Goal: Information Seeking & Learning: Learn about a topic

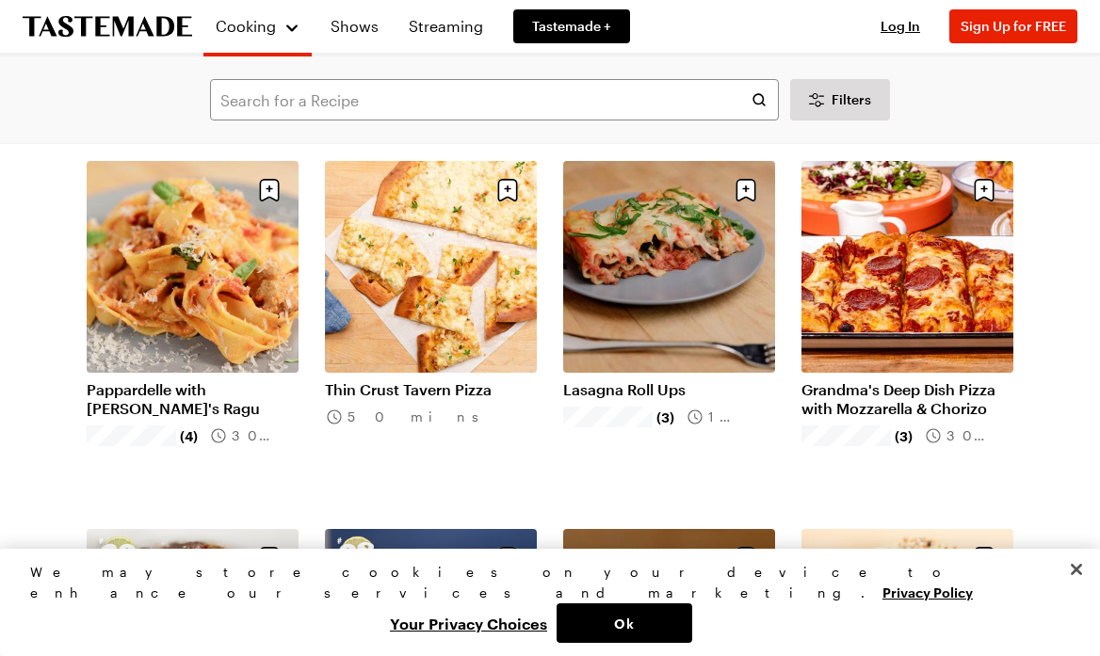
scroll to position [5278, 0]
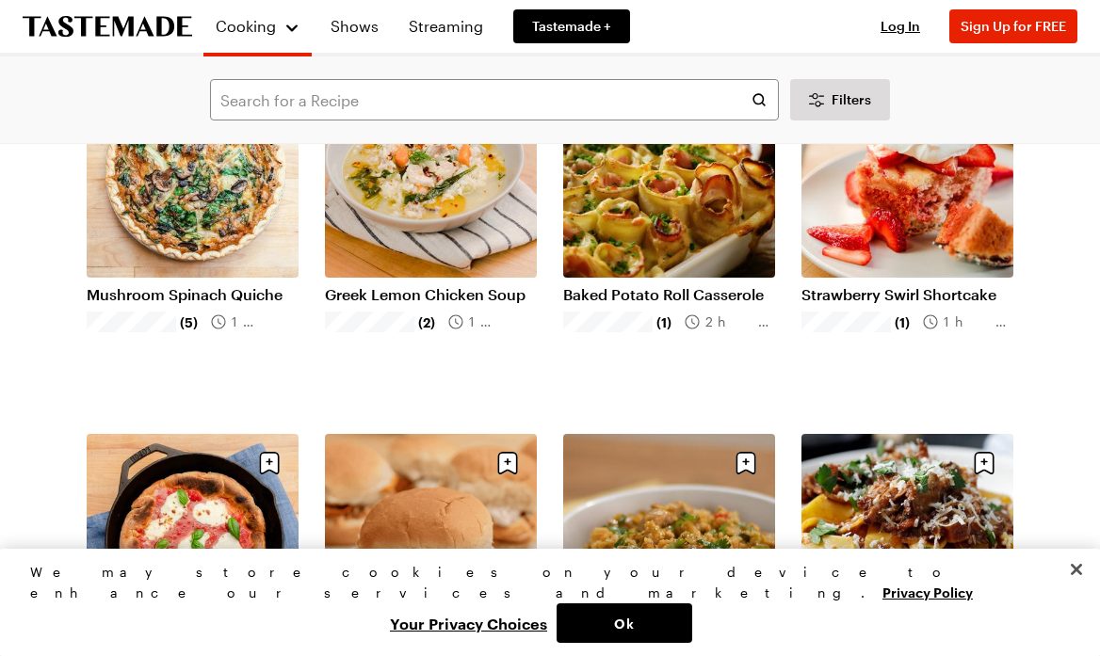
scroll to position [7970, 0]
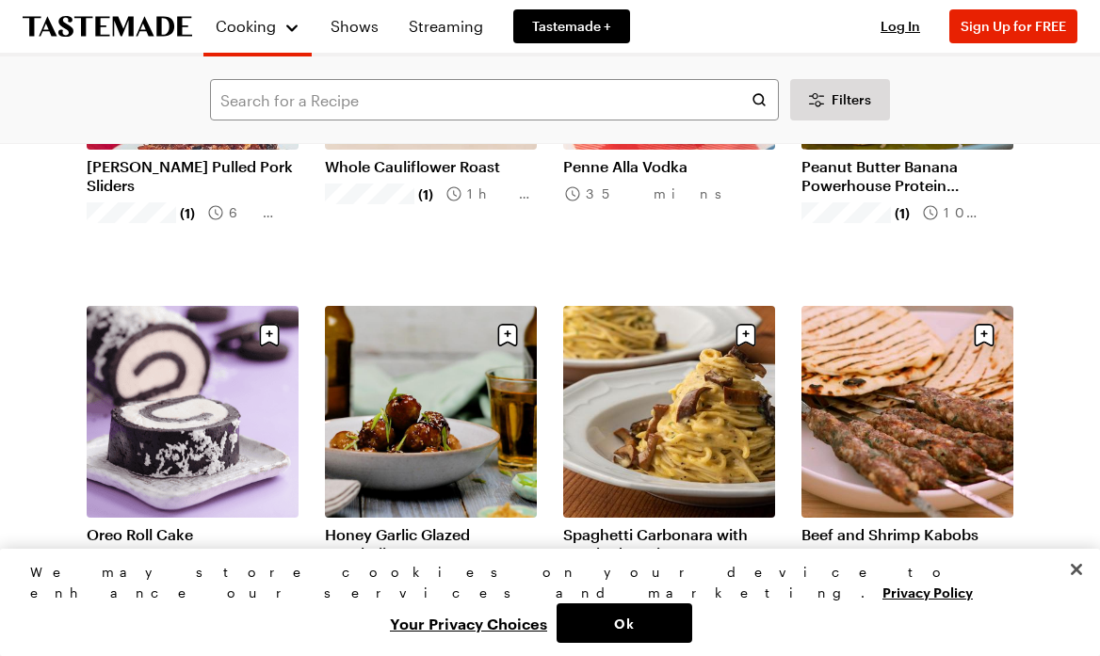
scroll to position [12489, 0]
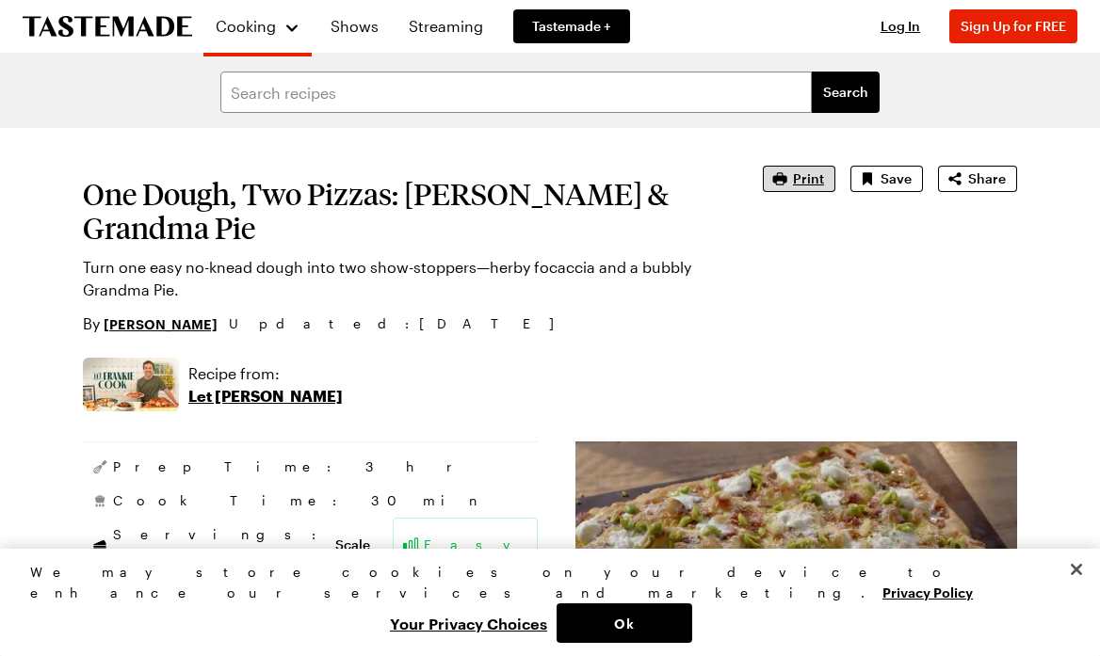
click at [815, 178] on span "Print" at bounding box center [808, 178] width 31 height 19
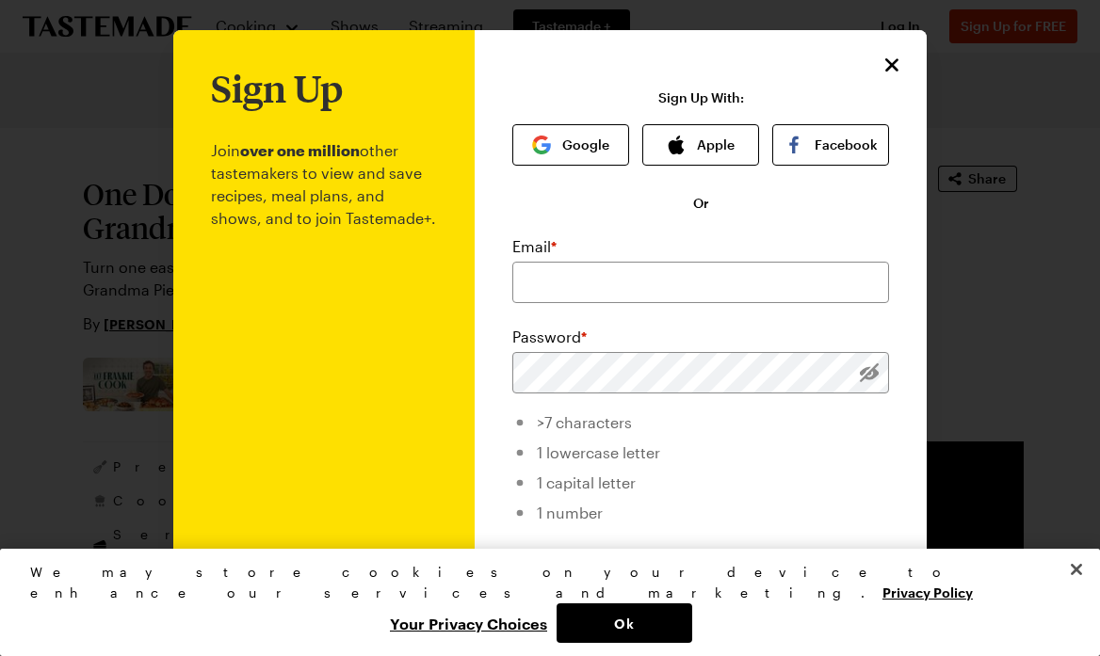
click at [891, 65] on icon "Close" at bounding box center [891, 64] width 13 height 13
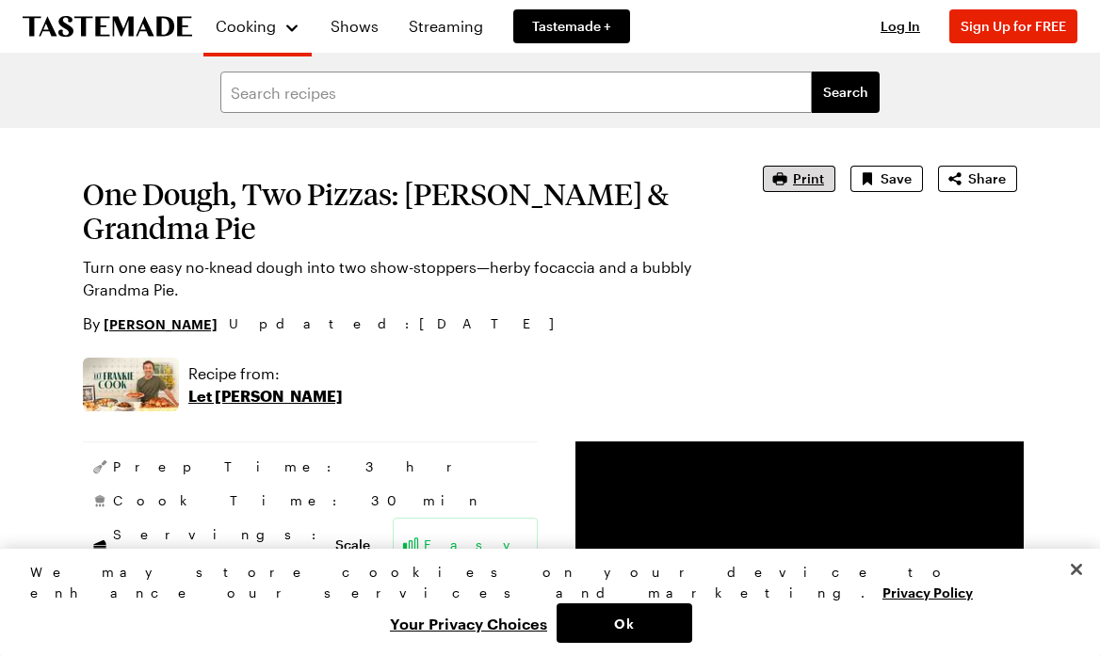
click at [807, 180] on span "Print" at bounding box center [808, 178] width 31 height 19
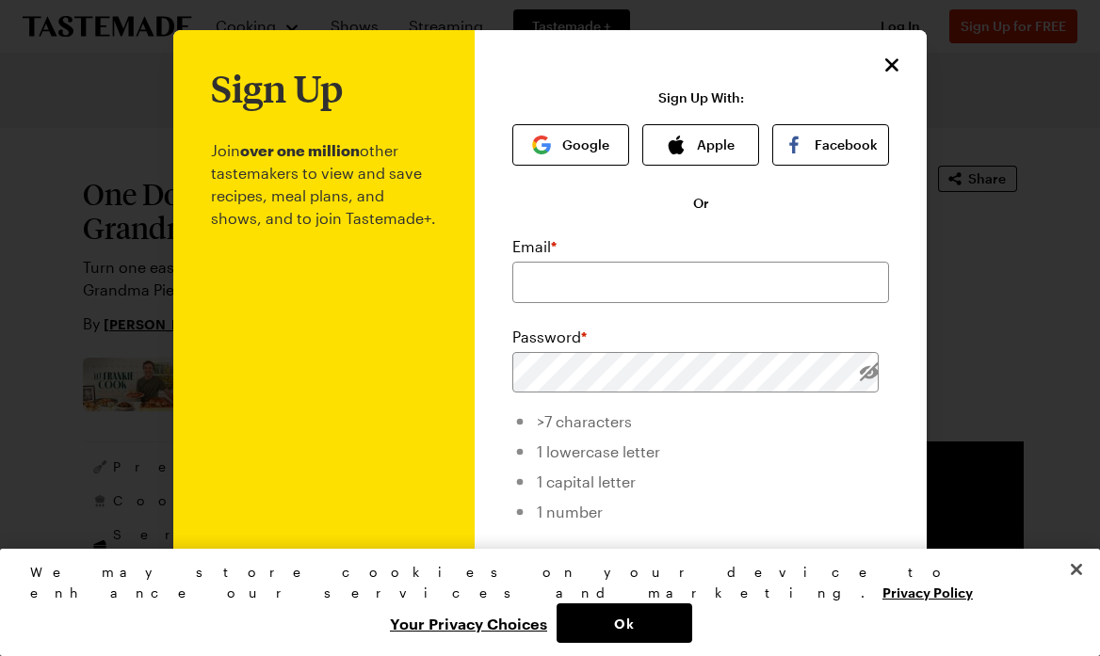
click at [893, 61] on icon "Close" at bounding box center [891, 65] width 23 height 23
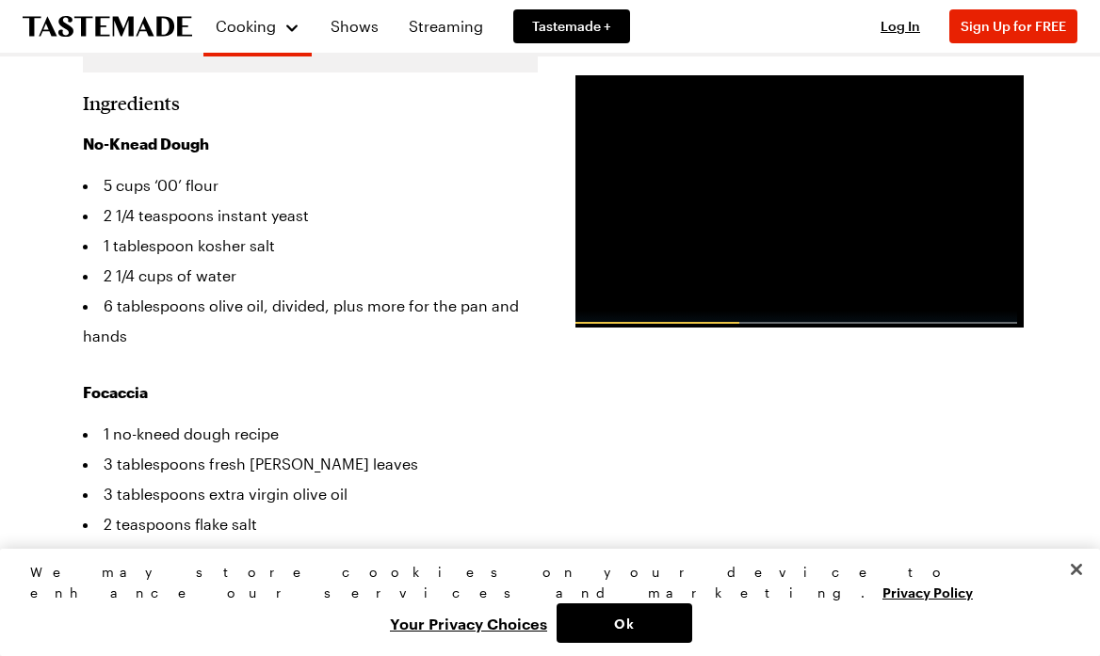
scroll to position [585, 0]
